Goal: Task Accomplishment & Management: Manage account settings

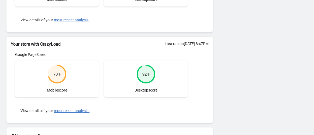
scroll to position [152, 0]
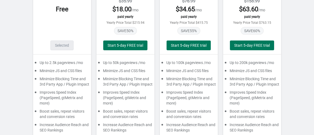
scroll to position [152, 0]
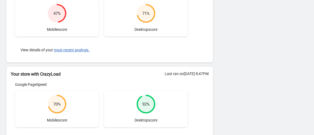
scroll to position [152, 0]
